Goal: Information Seeking & Learning: Learn about a topic

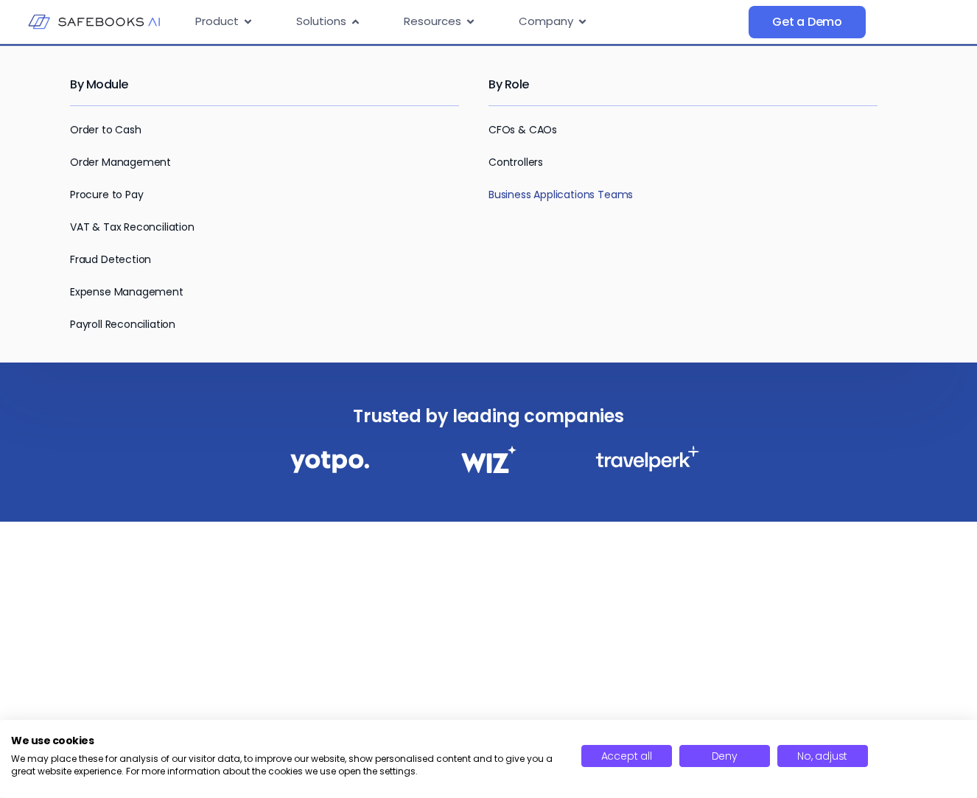
click at [529, 195] on link "Business Applications Teams" at bounding box center [561, 194] width 144 height 15
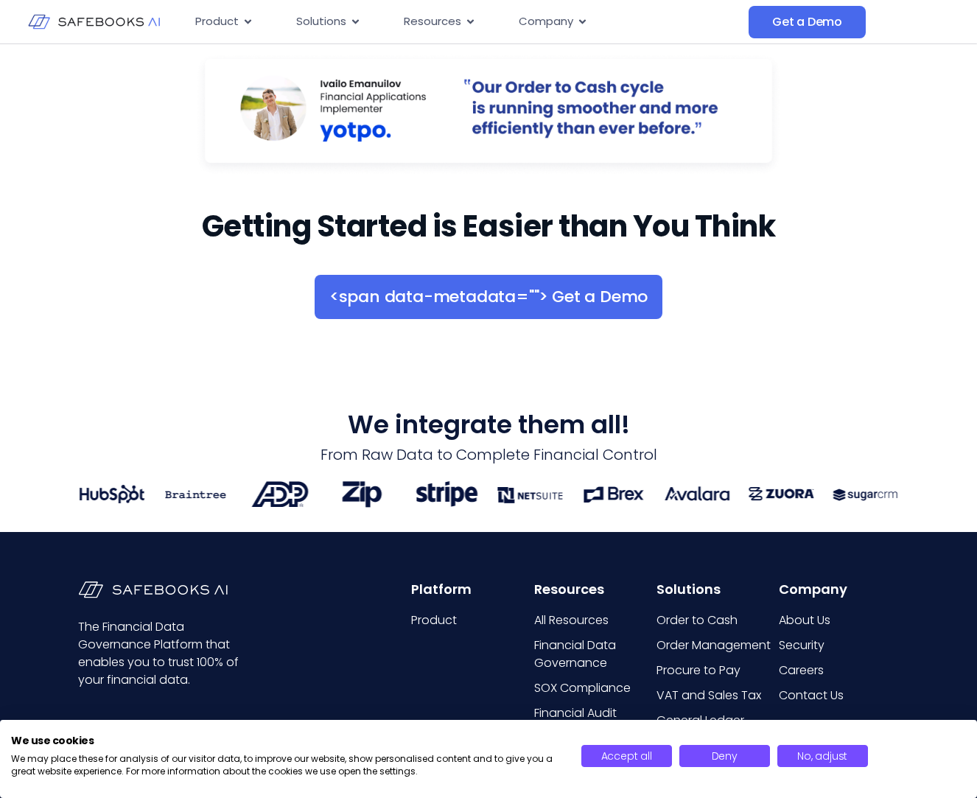
scroll to position [2211, 0]
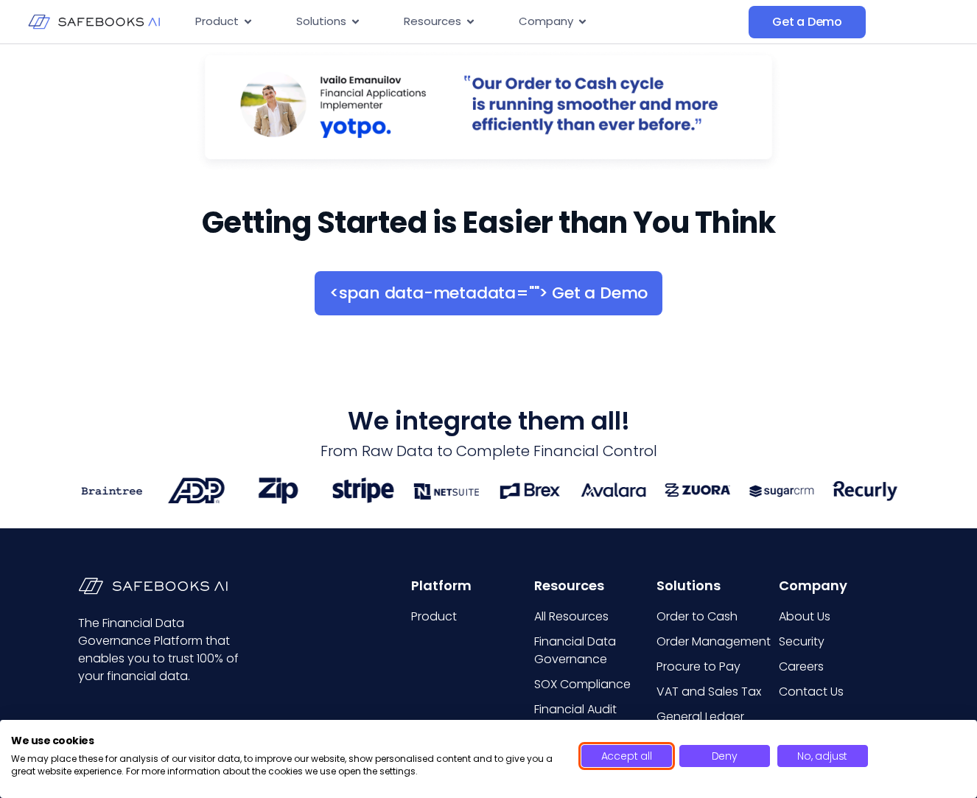
click at [600, 753] on button "Accept all" at bounding box center [627, 756] width 91 height 22
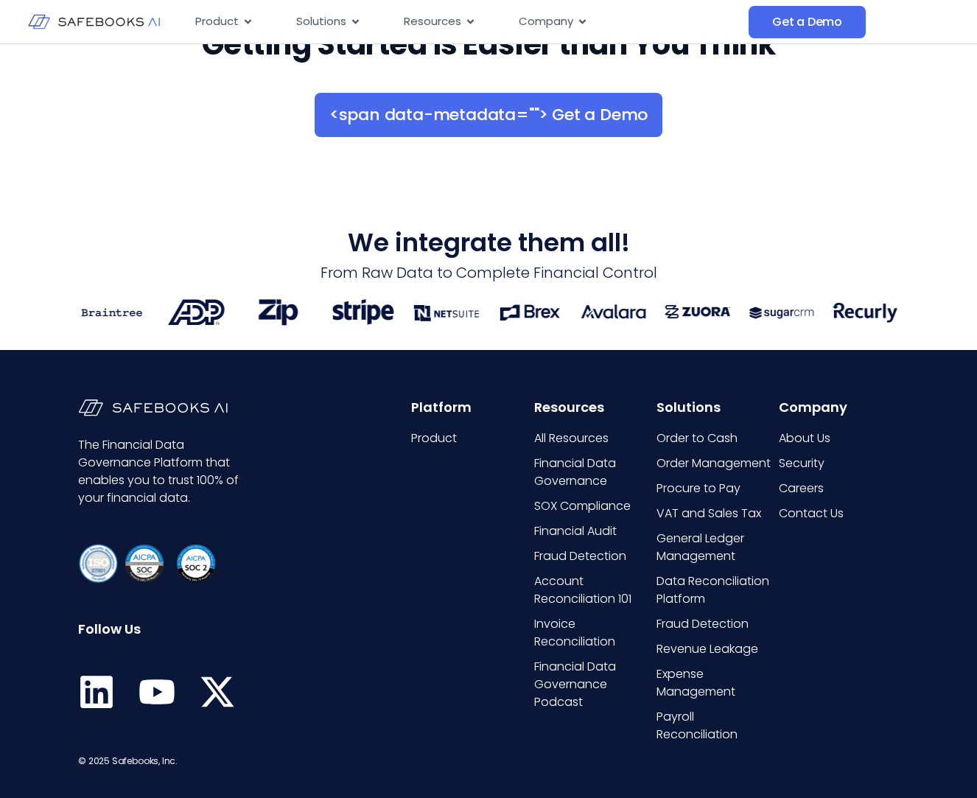
scroll to position [2484, 0]
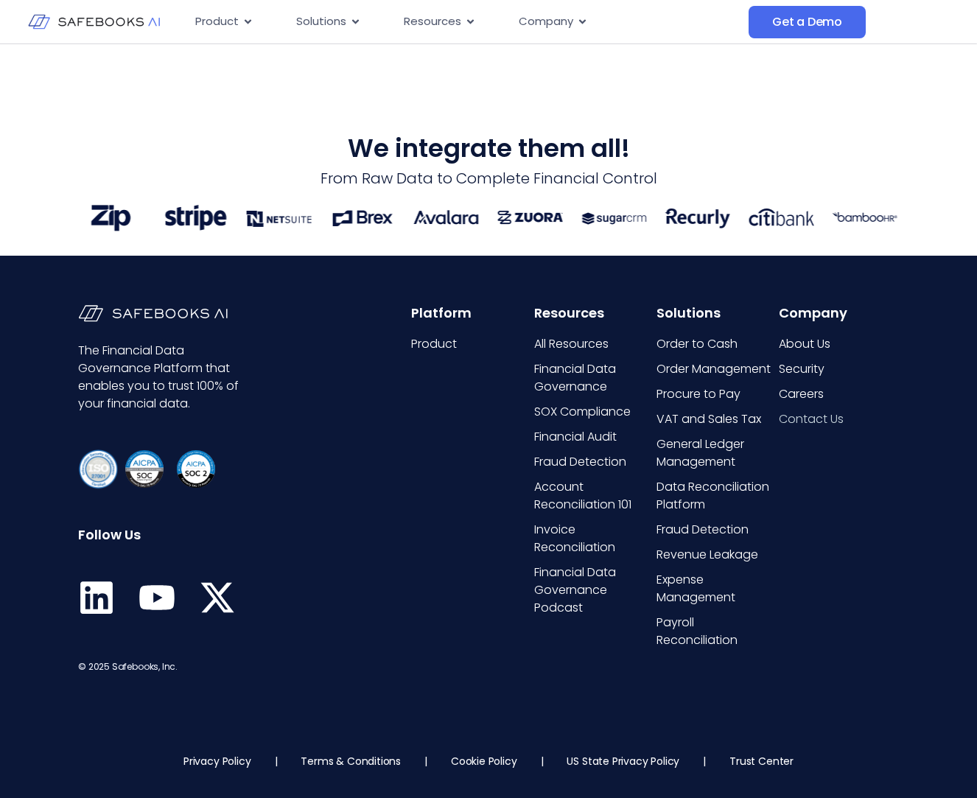
click at [836, 419] on span "Contact Us" at bounding box center [811, 420] width 65 height 18
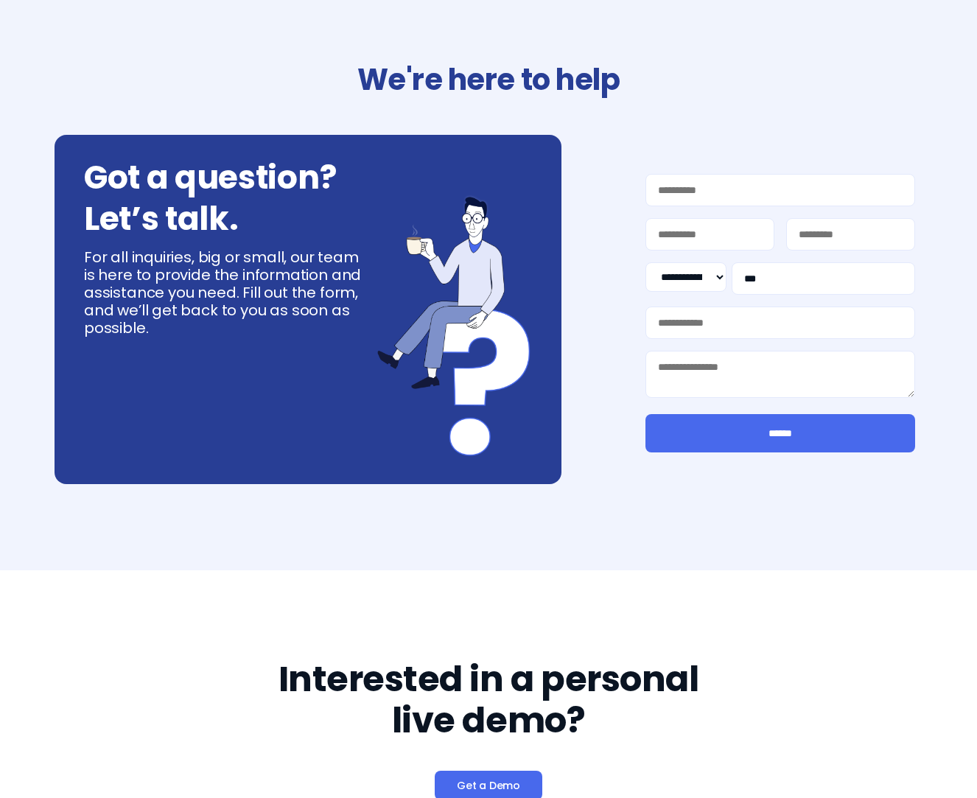
select select "**"
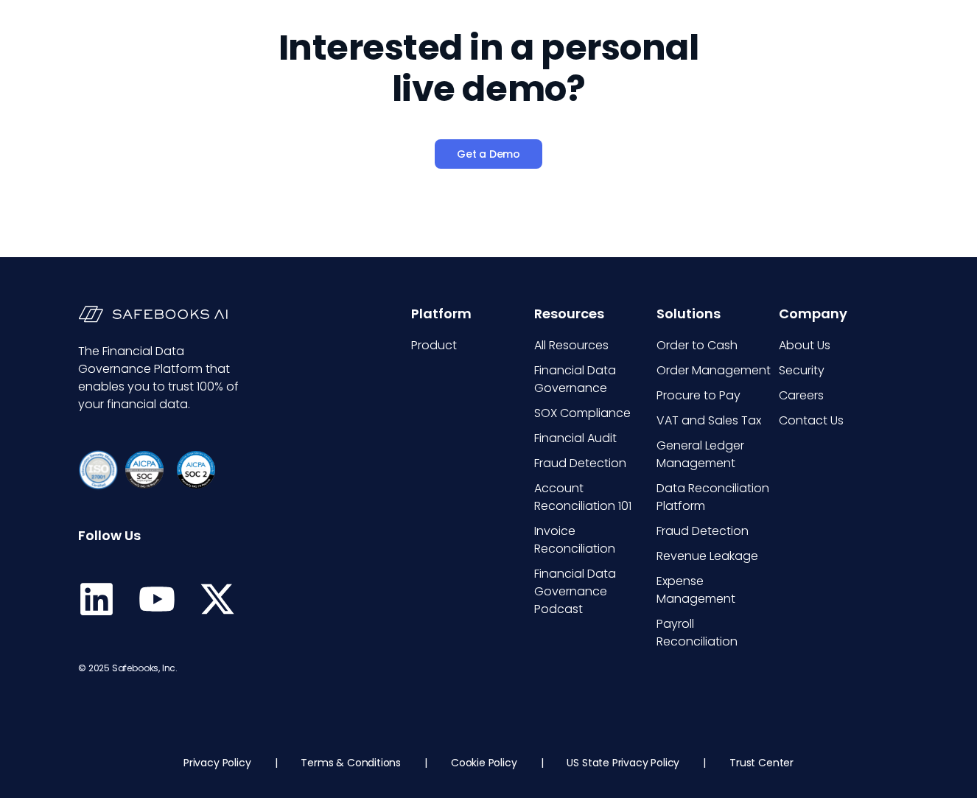
scroll to position [635, 0]
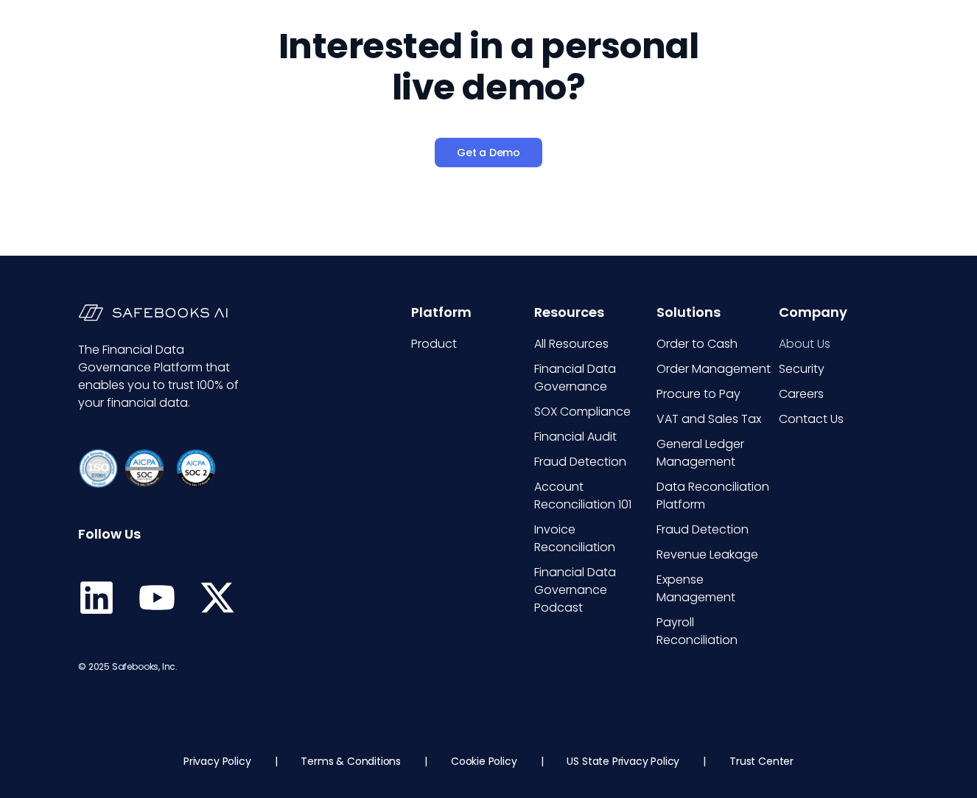
click at [822, 344] on span "About Us" at bounding box center [805, 344] width 52 height 18
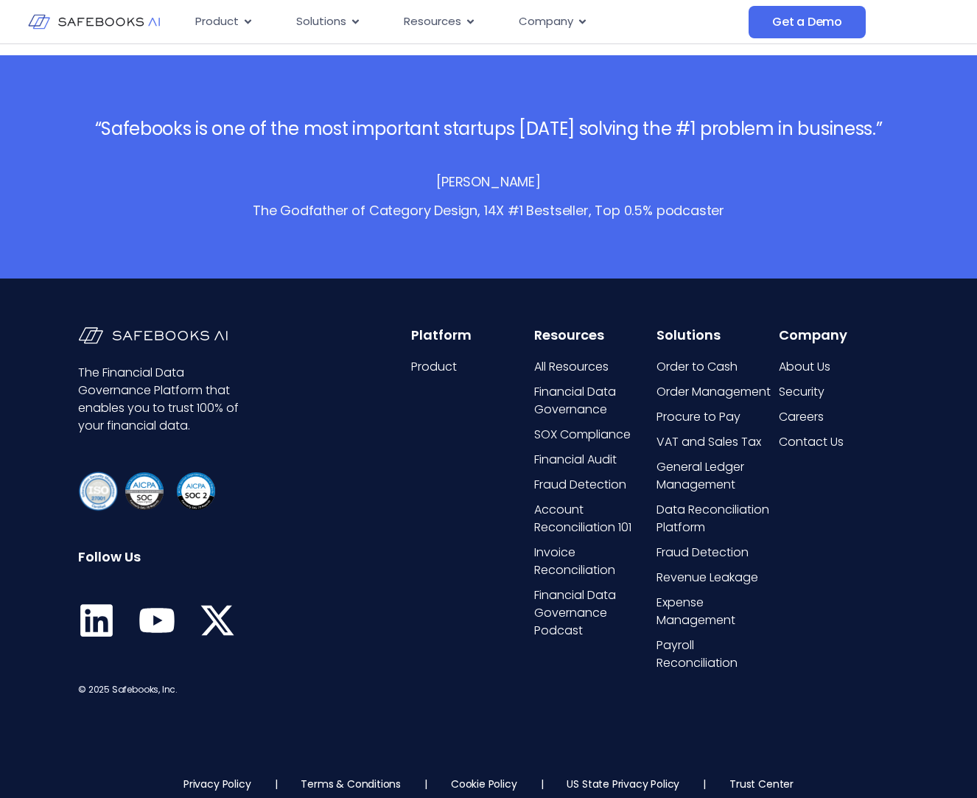
scroll to position [2901, 0]
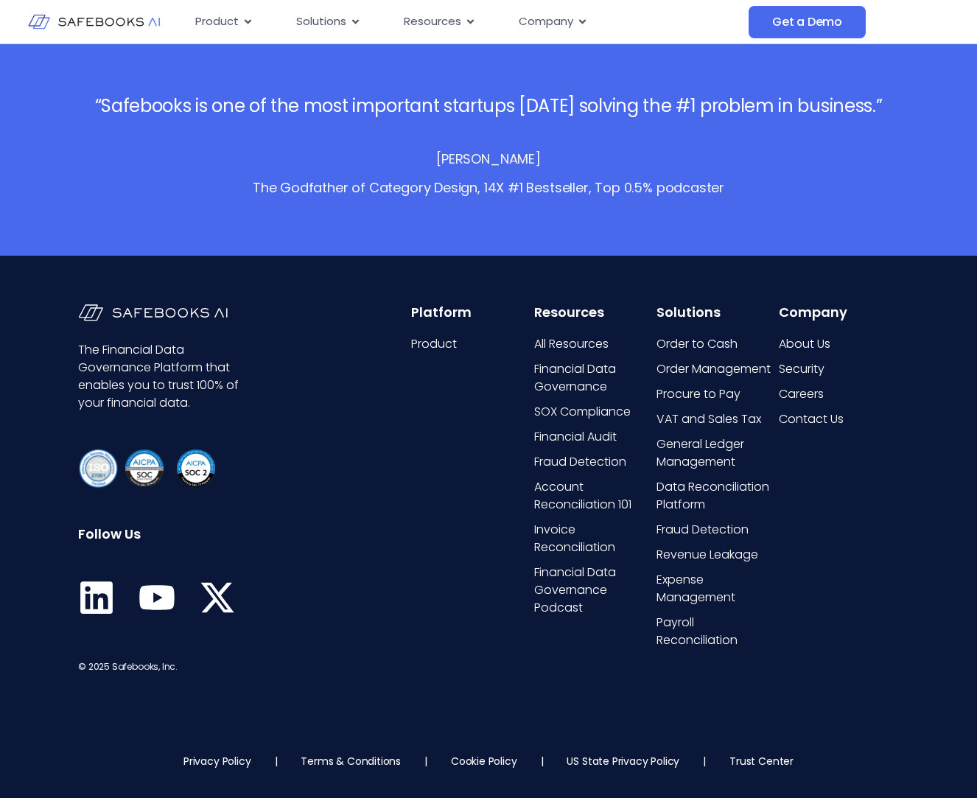
click at [920, 599] on div "The Financial Data Governance Platform that enables you to trust 100% of your f…" at bounding box center [488, 490] width 977 height 469
click at [428, 346] on span "Product" at bounding box center [434, 344] width 46 height 18
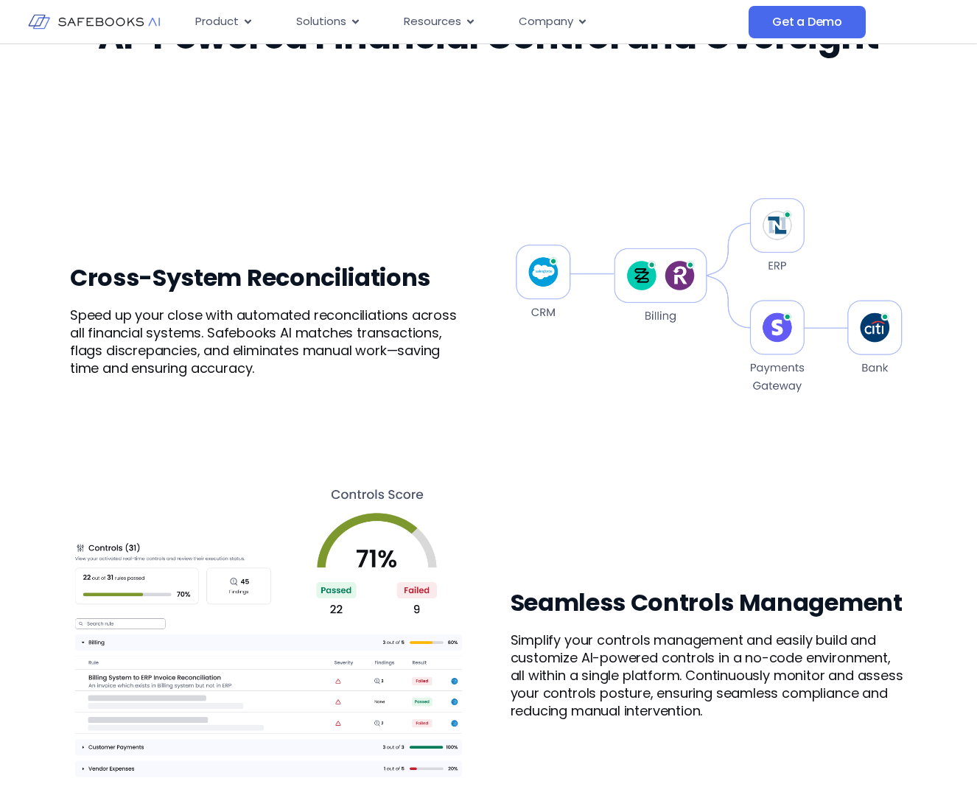
scroll to position [885, 0]
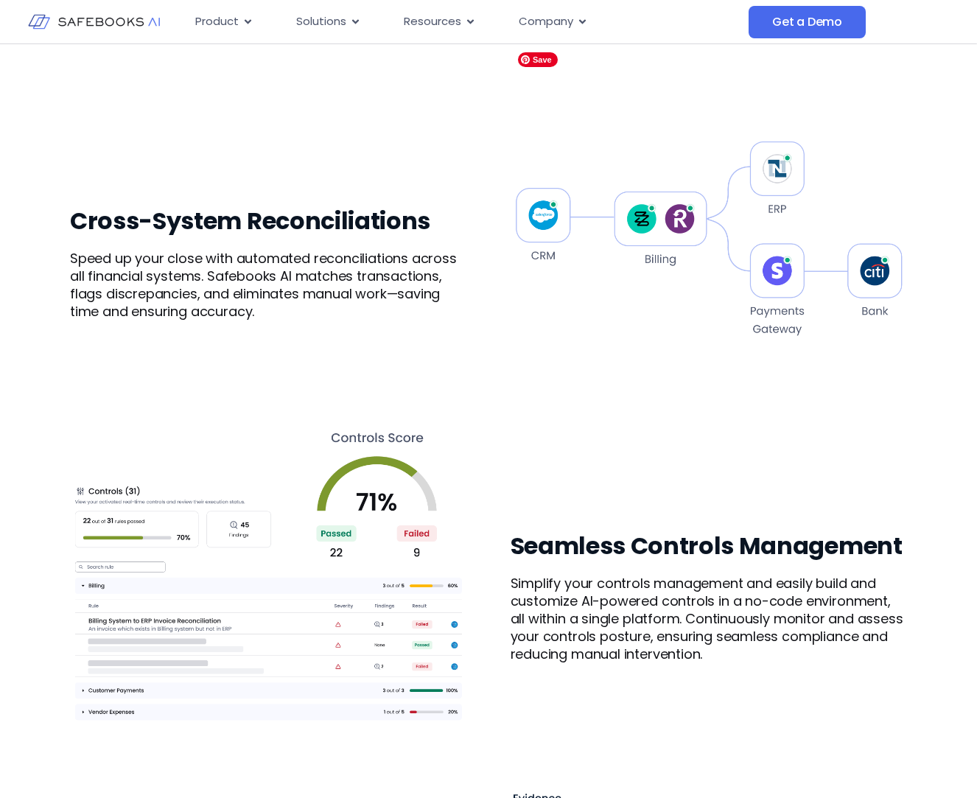
click at [779, 172] on img at bounding box center [709, 242] width 397 height 394
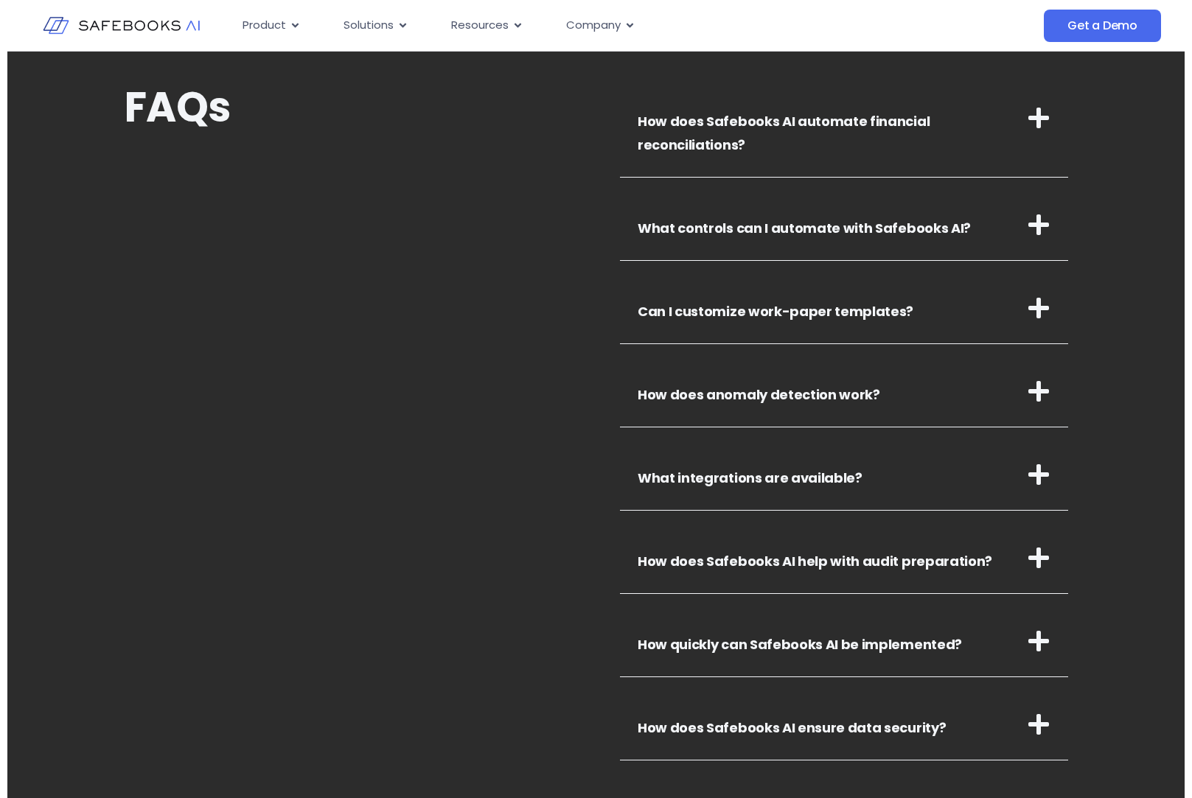
scroll to position [4978, 0]
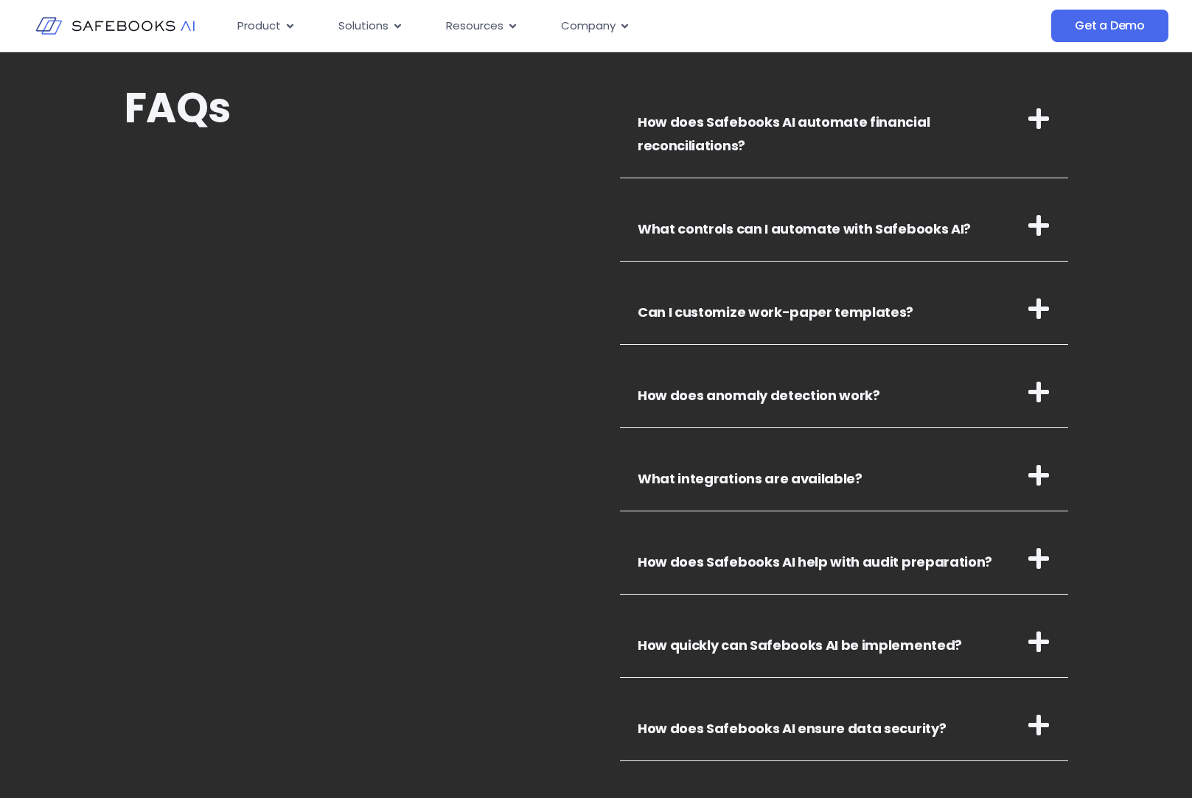
click at [977, 120] on icon at bounding box center [1038, 118] width 21 height 21
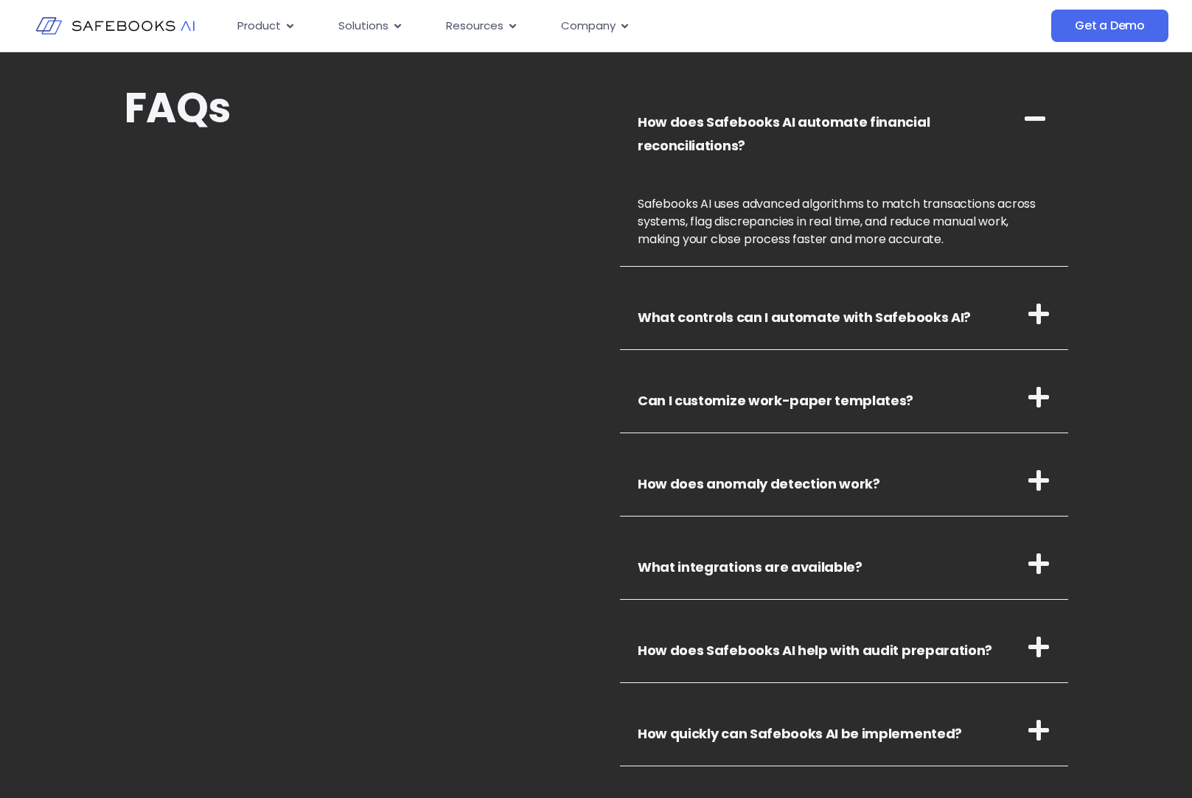
click at [977, 120] on icon at bounding box center [1035, 118] width 21 height 4
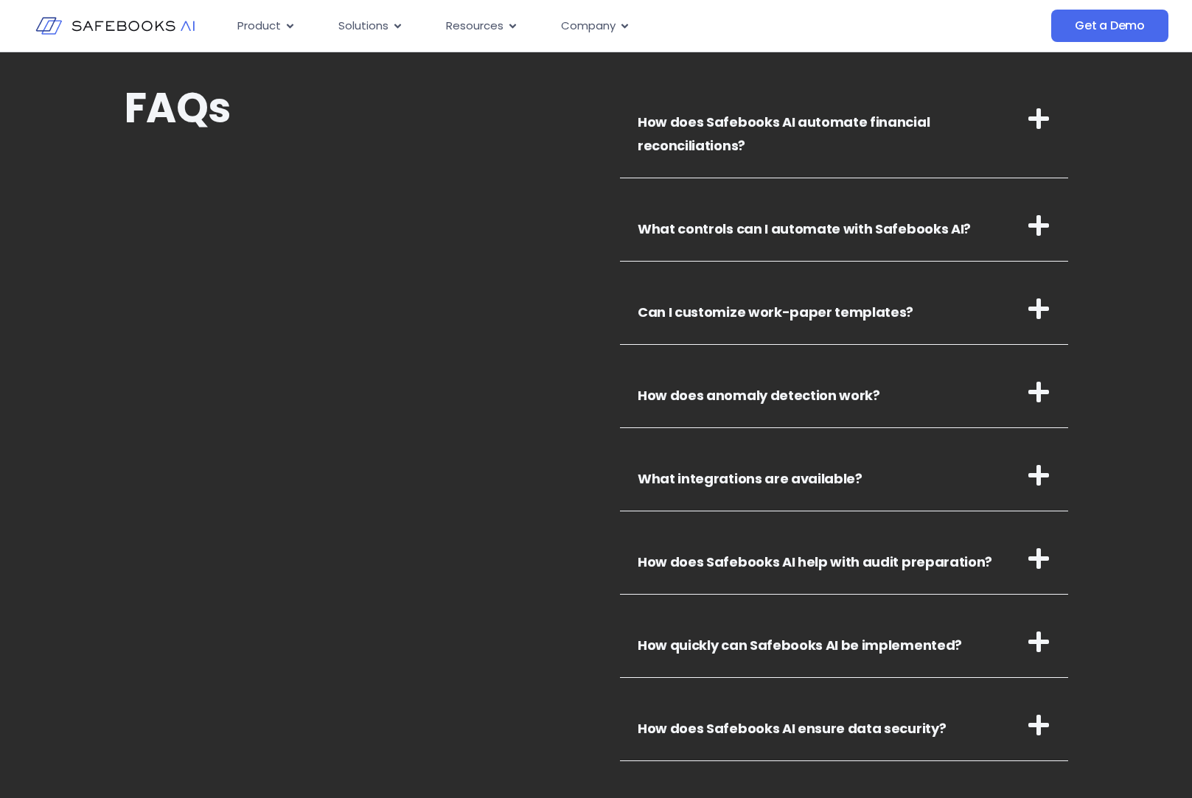
click at [977, 224] on icon at bounding box center [1038, 225] width 21 height 21
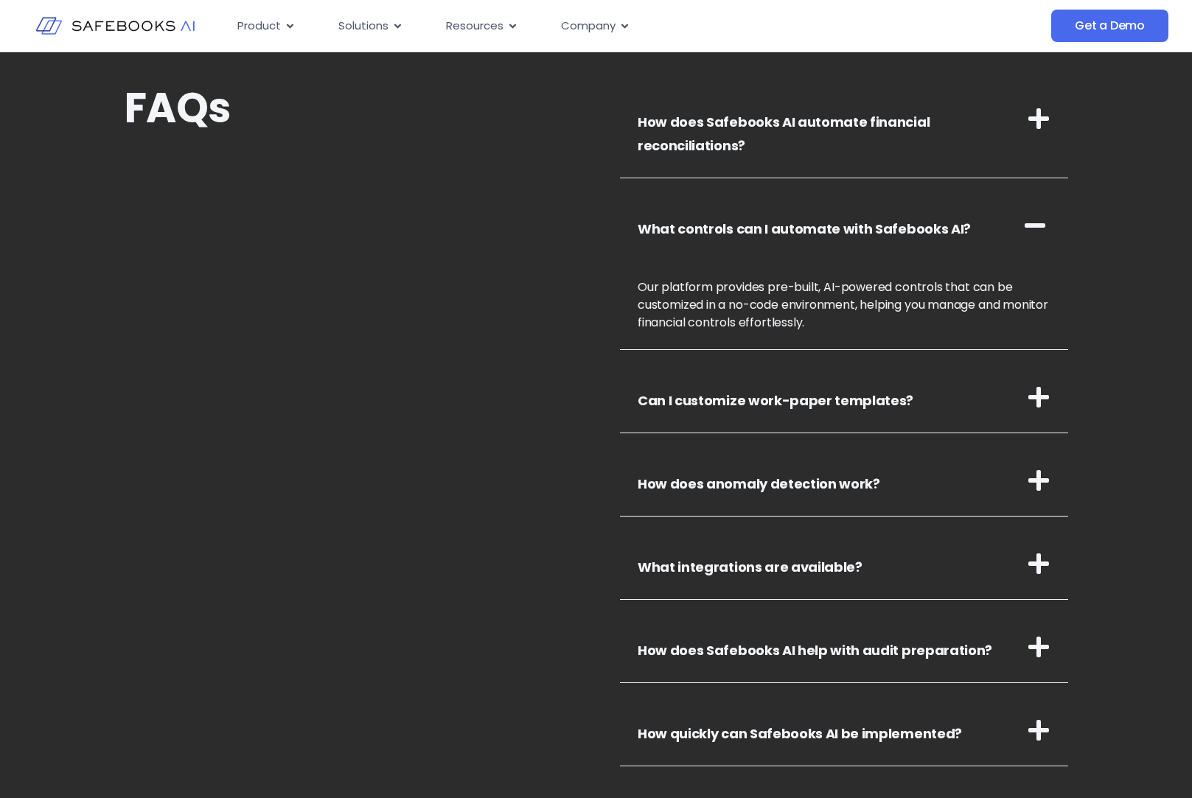
click at [977, 224] on icon at bounding box center [1035, 225] width 21 height 4
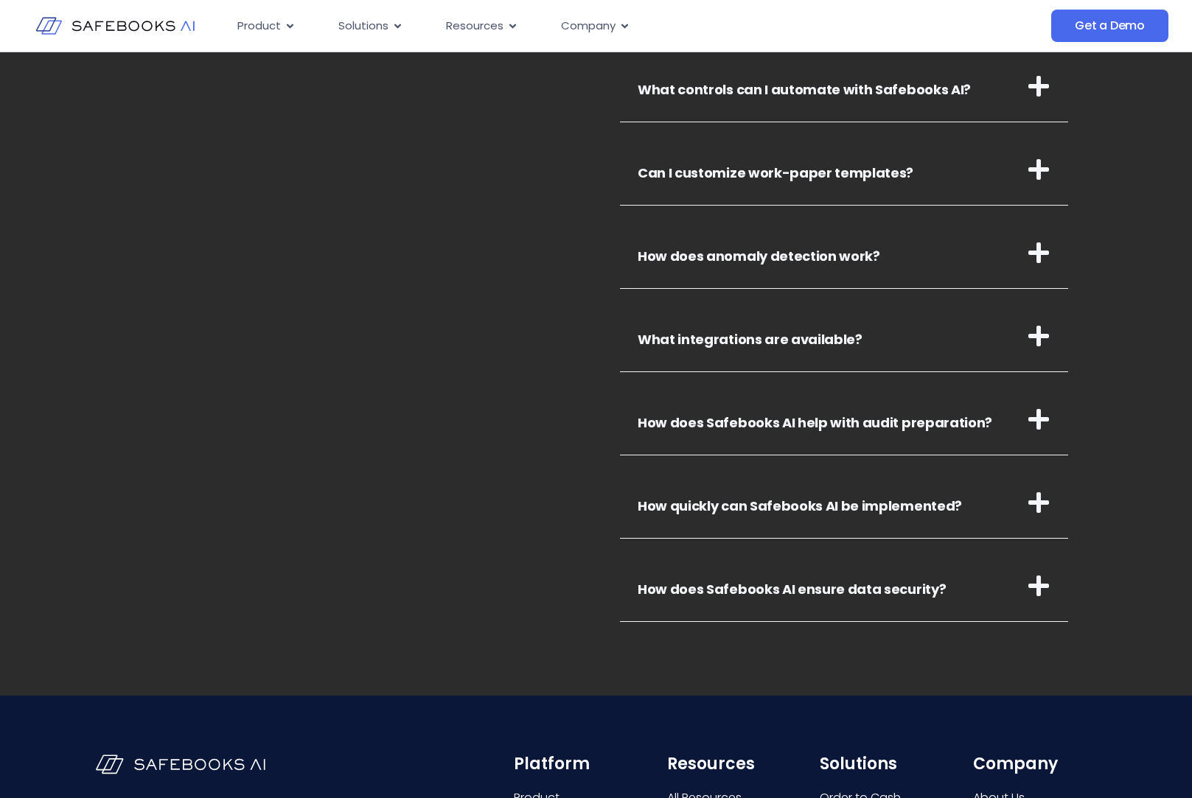
scroll to position [5198, 0]
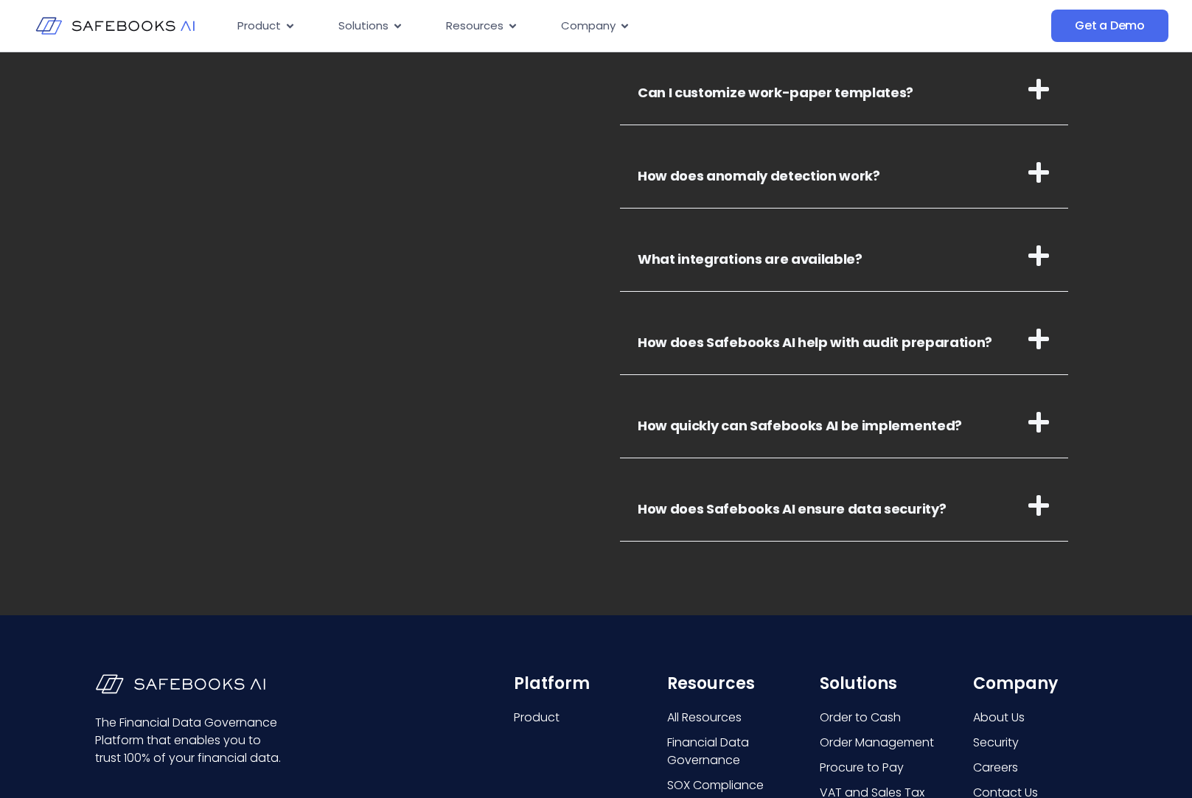
click at [977, 251] on icon at bounding box center [1038, 255] width 21 height 21
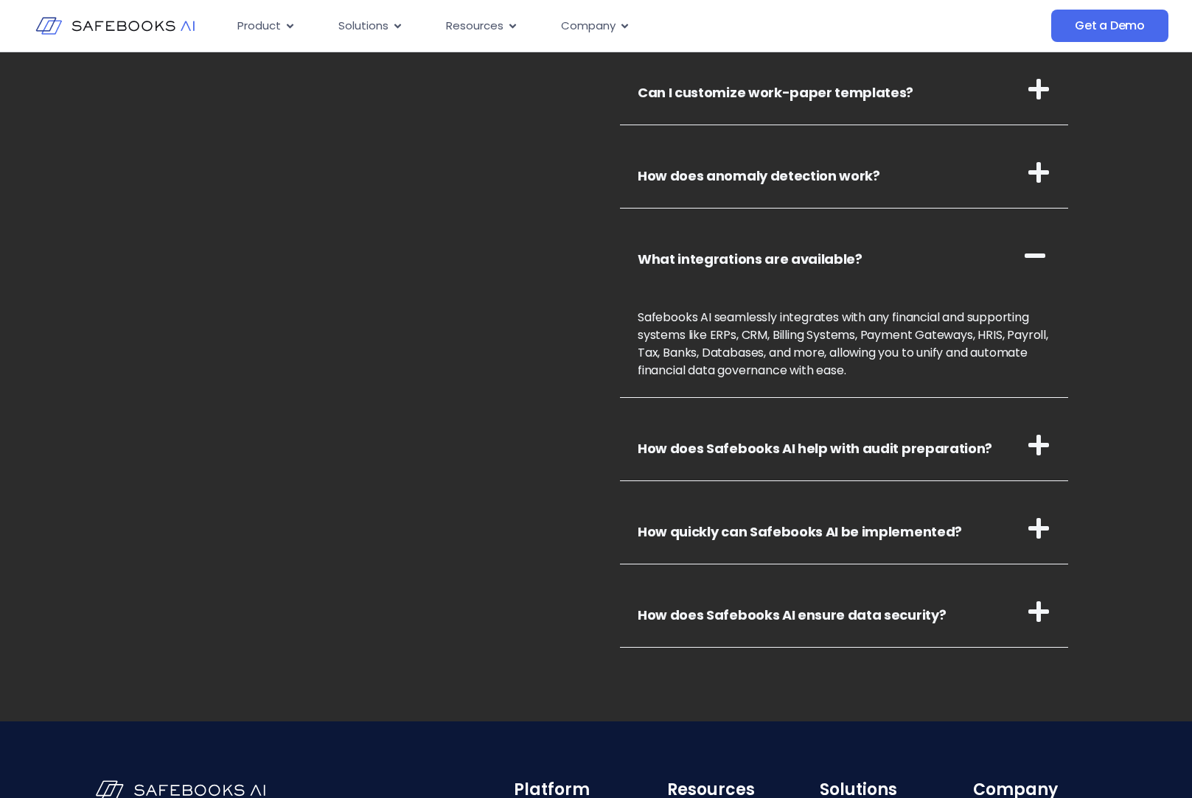
click at [977, 251] on icon at bounding box center [1035, 256] width 24 height 24
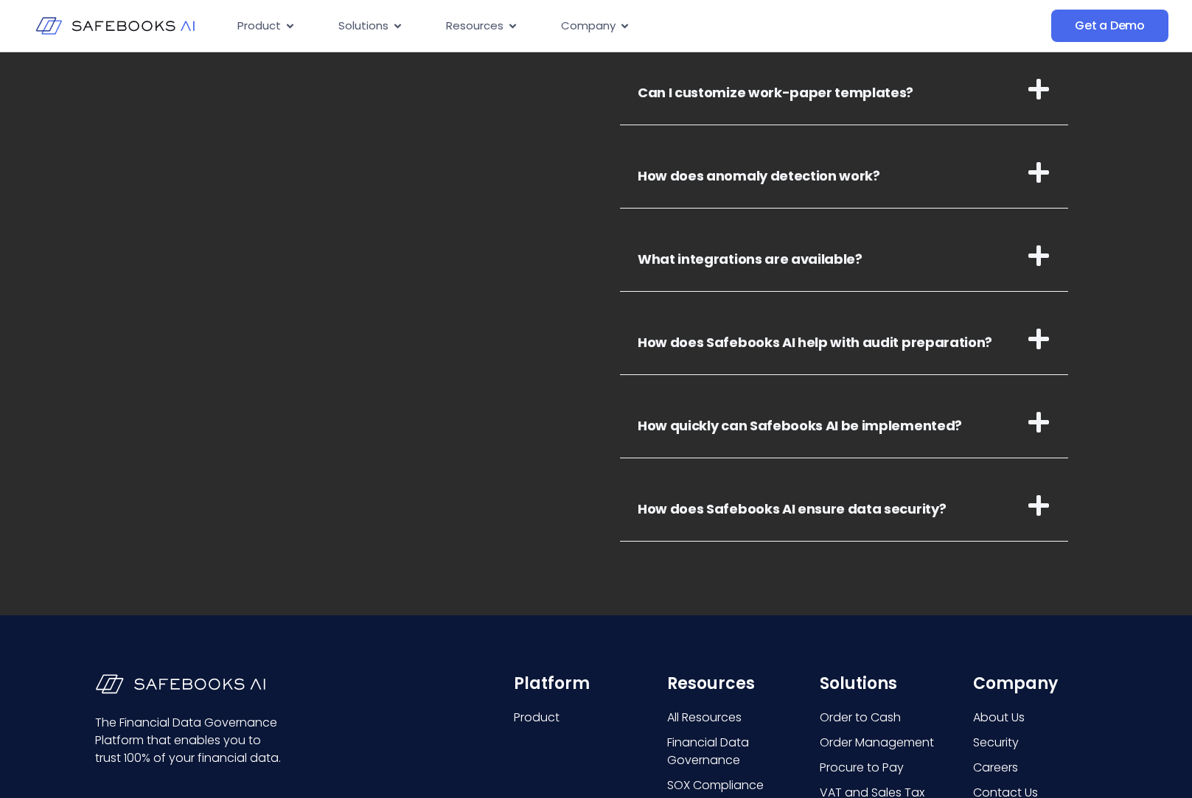
click at [977, 414] on icon at bounding box center [1039, 423] width 24 height 24
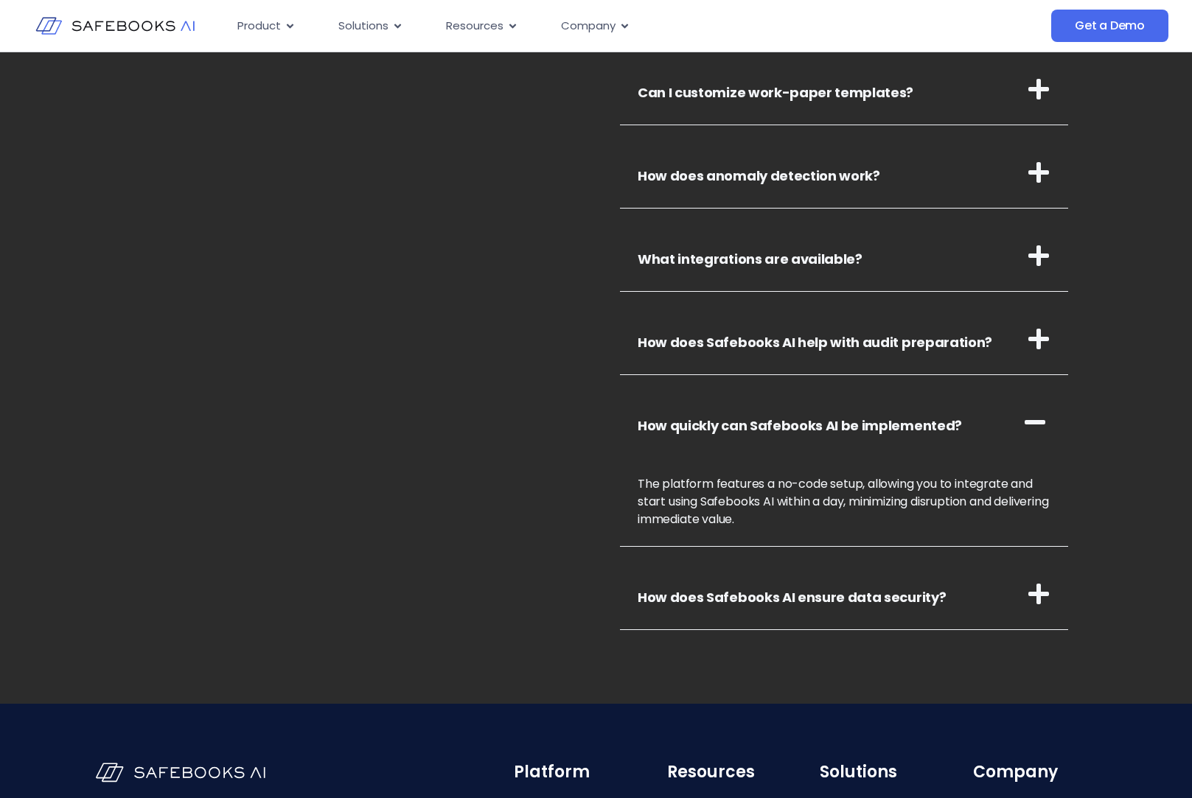
click at [977, 414] on icon at bounding box center [1035, 423] width 24 height 24
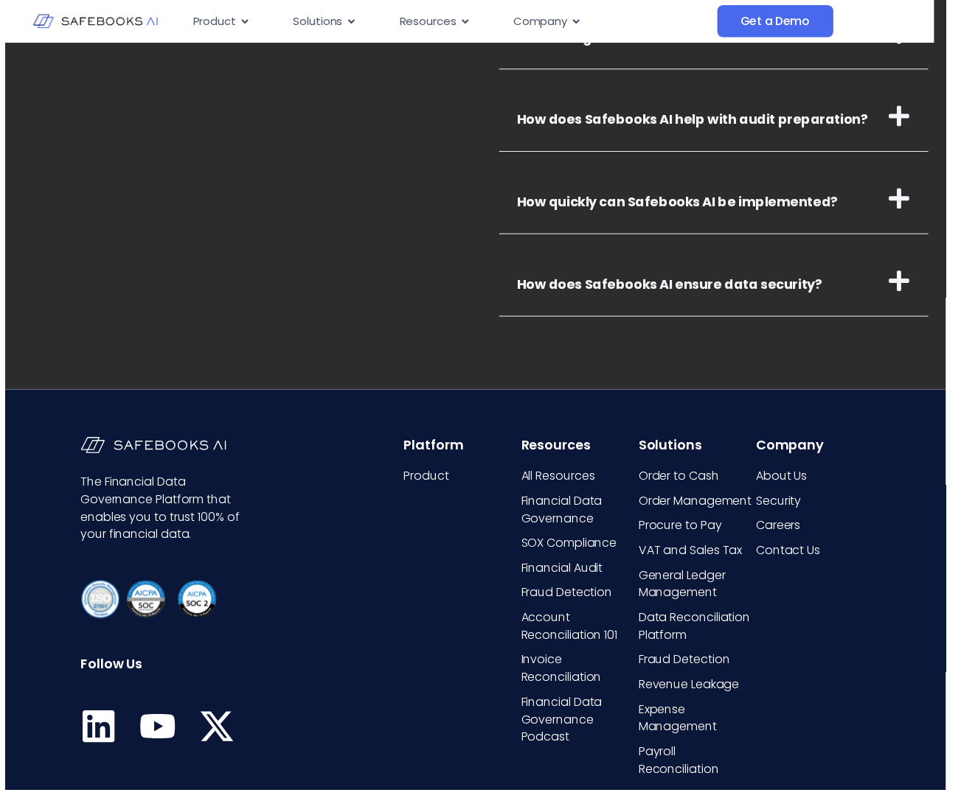
scroll to position [5378, 0]
